Goal: Task Accomplishment & Management: Use online tool/utility

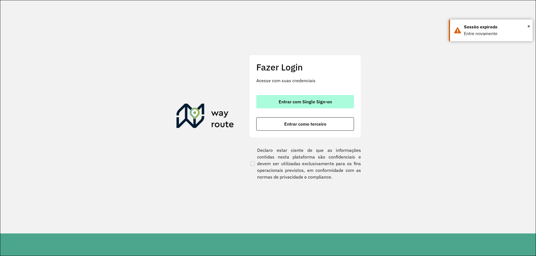
click at [301, 103] on span "Entrar com Single Sign-on" at bounding box center [304, 102] width 53 height 4
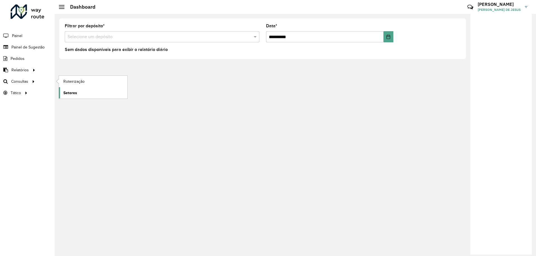
click at [73, 95] on span "Setores" at bounding box center [70, 93] width 14 height 6
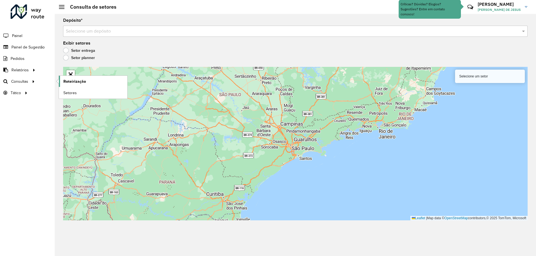
click at [103, 83] on link "Roteirização" at bounding box center [93, 81] width 68 height 11
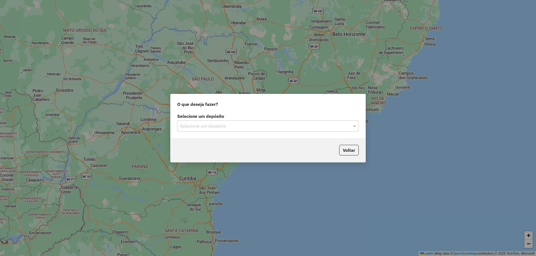
click at [220, 124] on input "text" at bounding box center [262, 126] width 165 height 7
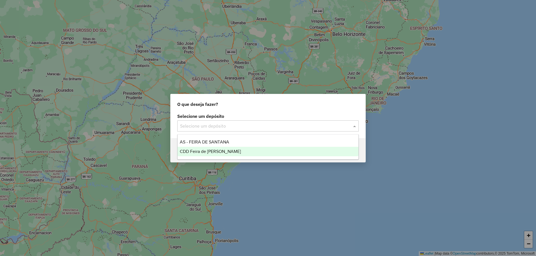
click at [209, 151] on span "CDD Feira de [PERSON_NAME]" at bounding box center [210, 151] width 61 height 5
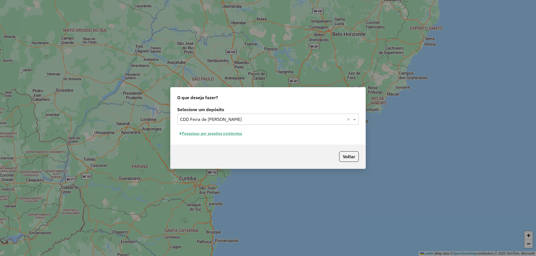
click at [196, 129] on div "Selecione um depósito Selecione um depósito × CDD Feira de Santana × Pesquisar …" at bounding box center [267, 124] width 195 height 39
click at [199, 135] on button "Pesquisar por sessões existentes" at bounding box center [210, 133] width 67 height 9
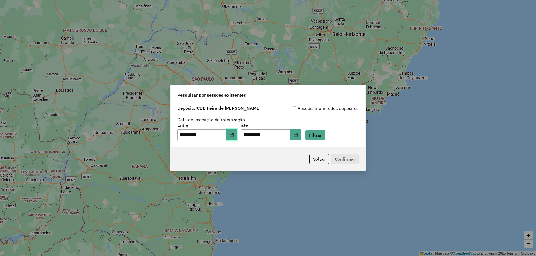
click at [233, 136] on icon "Choose Date" at bounding box center [231, 135] width 4 height 4
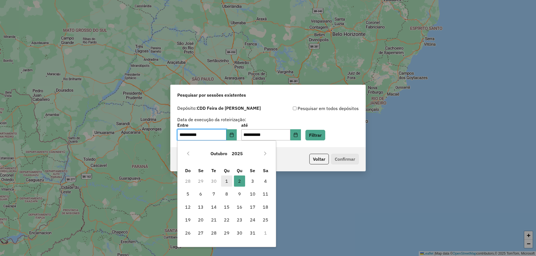
click at [227, 182] on span "1" at bounding box center [226, 181] width 11 height 11
type input "**********"
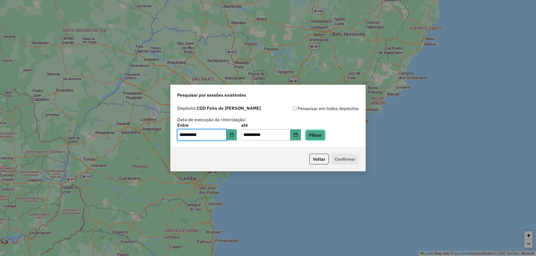
click at [325, 136] on button "Filtrar" at bounding box center [315, 135] width 20 height 11
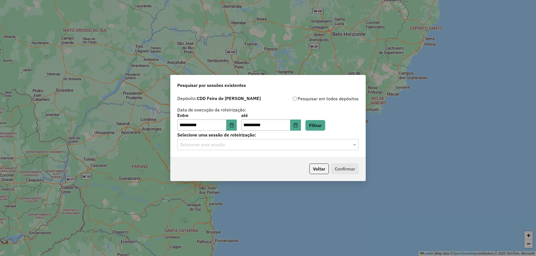
click at [251, 144] on input "text" at bounding box center [262, 145] width 165 height 7
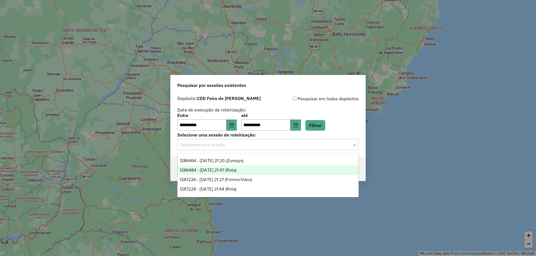
click at [236, 171] on span "1286484 - 01/10/2025 21:47 (Rota)" at bounding box center [208, 170] width 57 height 5
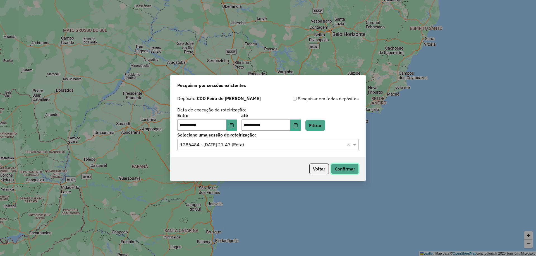
click at [341, 170] on button "Confirmar" at bounding box center [345, 169] width 28 height 11
click at [249, 148] on div "Selecione uma sessão × 1286484 - 01/10/2025 21:47 (Rota) ×" at bounding box center [267, 144] width 181 height 11
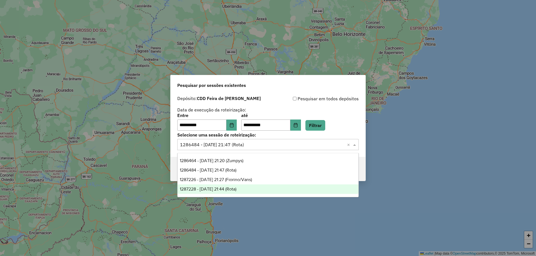
click at [236, 188] on span "1287228 - 02/10/2025 21:44 (Rota)" at bounding box center [208, 189] width 57 height 5
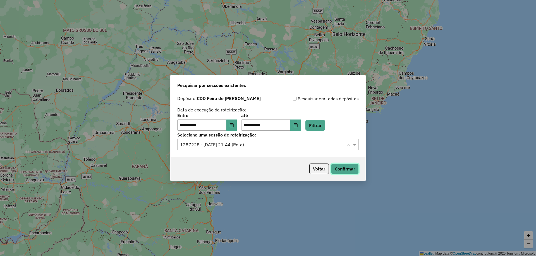
click at [345, 172] on button "Confirmar" at bounding box center [345, 169] width 28 height 11
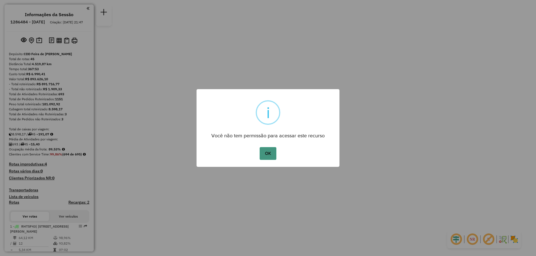
click at [269, 151] on button "OK" at bounding box center [267, 153] width 16 height 13
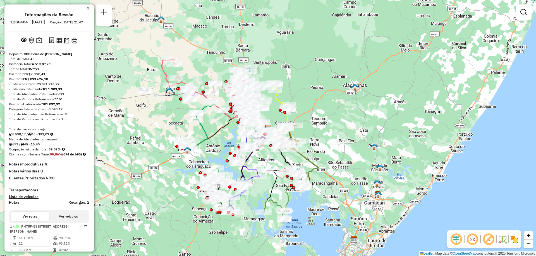
click at [86, 7] on em at bounding box center [87, 8] width 3 height 5
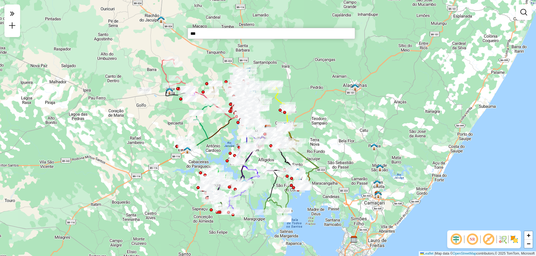
type input "***"
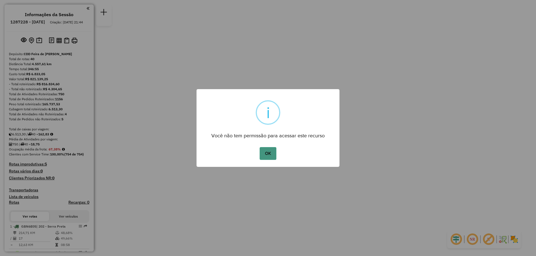
click at [265, 152] on button "OK" at bounding box center [267, 153] width 16 height 13
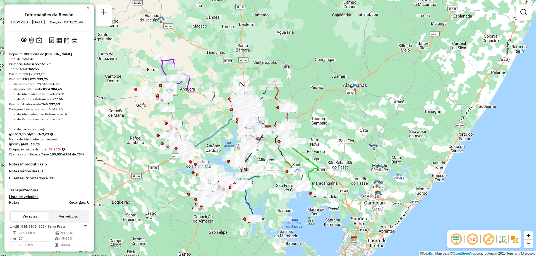
drag, startPoint x: 86, startPoint y: 11, endPoint x: 92, endPoint y: 17, distance: 8.3
click at [87, 11] on em at bounding box center [87, 8] width 3 height 5
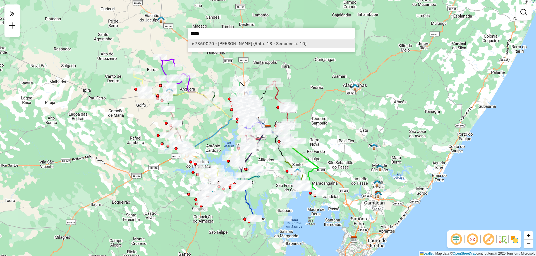
type input "*****"
click at [225, 45] on li "67360070 - IASMMIN DE OLIVEIRA OLIVEIRA BARBOSA (Rota: 18 - Sequência: 10)" at bounding box center [271, 43] width 167 height 8
select select "**********"
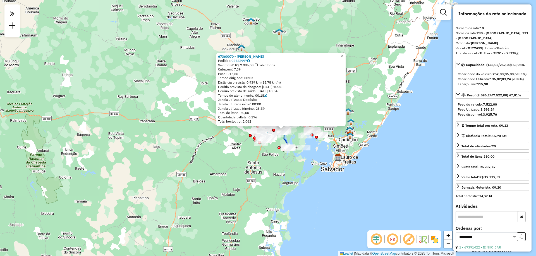
drag, startPoint x: 294, startPoint y: 55, endPoint x: 287, endPoint y: 55, distance: 7.5
click at [264, 55] on strong "67360070 - IASMMIN DE OLIVEIRA OLIVEIRA BARBOSA" at bounding box center [241, 56] width 46 height 4
click at [272, 160] on div "67360070 - IASMMIN DE OLIVEIRA OLIVEIRA BARBOSA Pedidos: 02422997 Valor total: …" at bounding box center [268, 128] width 536 height 256
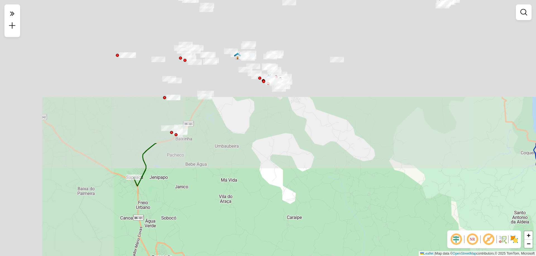
drag, startPoint x: 266, startPoint y: 76, endPoint x: 384, endPoint y: 249, distance: 209.1
click at [384, 249] on div "Janela de atendimento Grade de atendimento Capacidade Transportadoras Veículos …" at bounding box center [268, 128] width 536 height 256
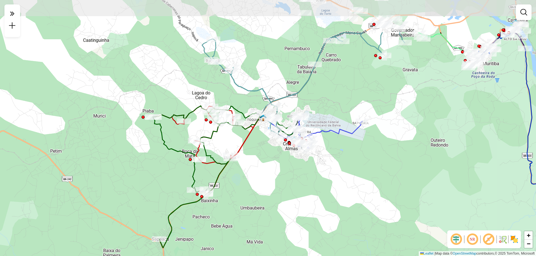
drag, startPoint x: 245, startPoint y: 97, endPoint x: 264, endPoint y: 148, distance: 54.7
click at [264, 148] on div "Janela de atendimento Grade de atendimento Capacidade Transportadoras Veículos …" at bounding box center [268, 128] width 536 height 256
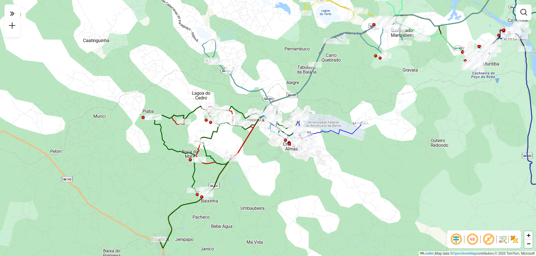
click at [354, 131] on icon at bounding box center [321, 132] width 82 height 34
select select "**********"
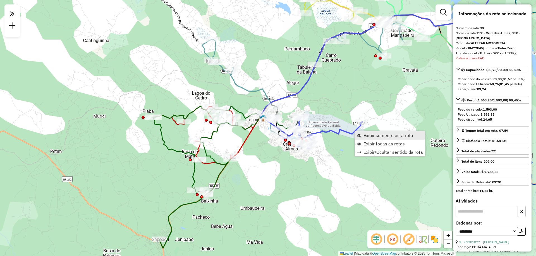
click at [364, 135] on span "Exibir somente esta rota" at bounding box center [388, 135] width 50 height 4
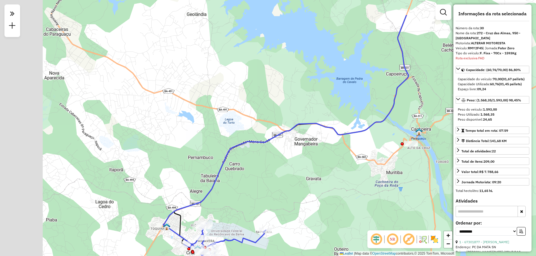
drag, startPoint x: 194, startPoint y: 146, endPoint x: 299, endPoint y: 185, distance: 112.0
click at [300, 186] on div "Janela de atendimento Grade de atendimento Capacidade Transportadoras Veículos …" at bounding box center [268, 128] width 536 height 256
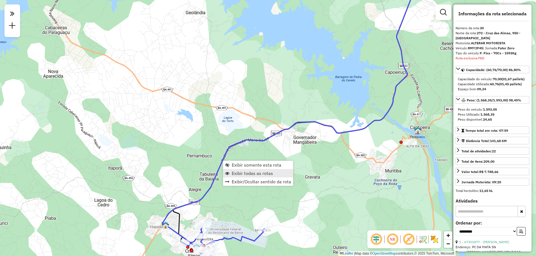
click at [237, 174] on span "Exibir todas as rotas" at bounding box center [252, 173] width 41 height 4
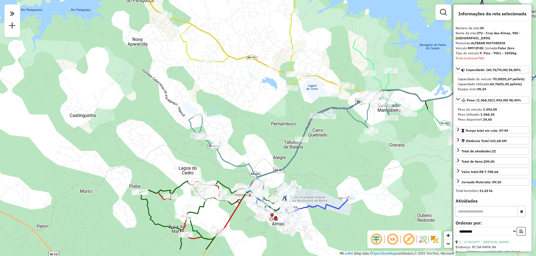
drag, startPoint x: 220, startPoint y: 193, endPoint x: 304, endPoint y: 160, distance: 90.2
click at [304, 160] on div "Janela de atendimento Grade de atendimento Capacidade Transportadoras Veículos …" at bounding box center [268, 128] width 536 height 256
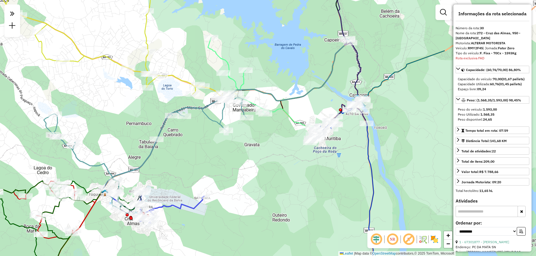
drag, startPoint x: 263, startPoint y: 111, endPoint x: 118, endPoint y: 111, distance: 144.8
click at [118, 111] on div "Janela de atendimento Grade de atendimento Capacidade Transportadoras Veículos …" at bounding box center [268, 128] width 536 height 256
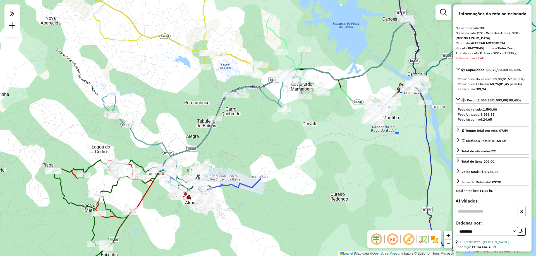
drag, startPoint x: 122, startPoint y: 112, endPoint x: 179, endPoint y: 92, distance: 61.4
click at [179, 92] on div "Janela de atendimento Grade de atendimento Capacidade Transportadoras Veículos …" at bounding box center [268, 128] width 536 height 256
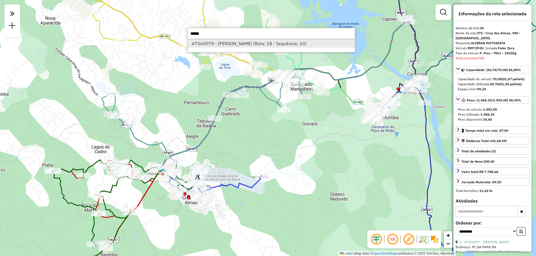
type input "*****"
click at [231, 42] on li "67360070 - IASMMIN DE OLIVEIRA OLIVEIRA BARBOSA (Rota: 18 - Sequência: 10)" at bounding box center [271, 43] width 167 height 8
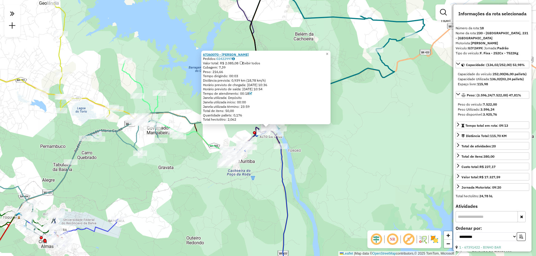
click at [239, 53] on strong "67360070 - IASMMIN DE OLIVEIRA OLIVEIRA BARBOSA" at bounding box center [226, 54] width 46 height 4
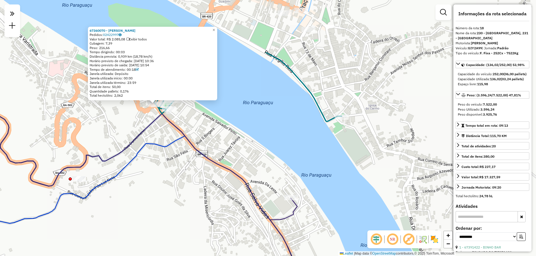
drag, startPoint x: 133, startPoint y: 77, endPoint x: 169, endPoint y: 155, distance: 86.0
click at [169, 155] on div "67360070 - IASMMIN DE OLIVEIRA OLIVEIRA BARBOSA Pedidos: 02422997 Valor total: …" at bounding box center [268, 128] width 536 height 256
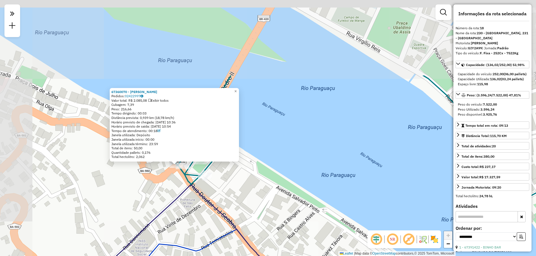
drag, startPoint x: 196, startPoint y: 84, endPoint x: 242, endPoint y: 185, distance: 111.6
click at [242, 185] on div "67360070 - IASMMIN DE OLIVEIRA OLIVEIRA BARBOSA Pedidos: 02422997 Valor total: …" at bounding box center [268, 128] width 536 height 256
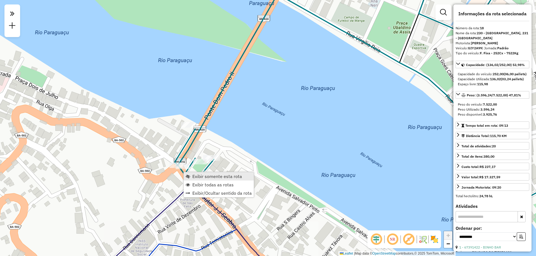
click at [198, 179] on span "Exibir somente esta rota" at bounding box center [217, 176] width 50 height 4
